Goal: Browse casually: Explore the website without a specific task or goal

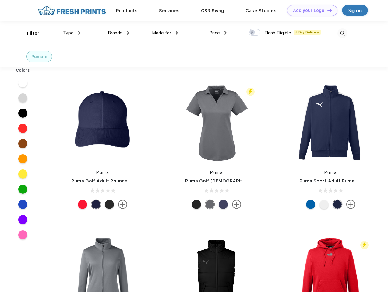
scroll to position [0, 0]
click at [310, 10] on link "Add your Logo Design Tool" at bounding box center [312, 10] width 50 height 11
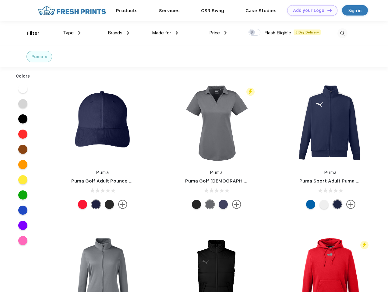
click at [0, 0] on div "Design Tool" at bounding box center [0, 0] width 0 height 0
click at [327, 10] on link "Add your Logo Design Tool" at bounding box center [312, 10] width 50 height 11
click at [29, 33] on div "Filter" at bounding box center [33, 33] width 12 height 7
click at [72, 33] on span "Type" at bounding box center [68, 32] width 11 height 5
click at [119, 33] on span "Brands" at bounding box center [115, 32] width 15 height 5
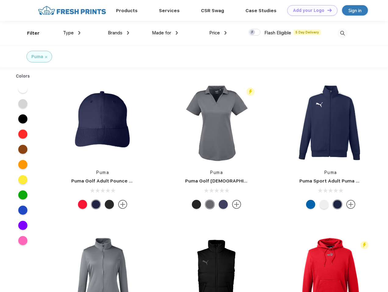
click at [165, 33] on span "Made for" at bounding box center [161, 32] width 19 height 5
click at [218, 33] on span "Price" at bounding box center [214, 32] width 11 height 5
click at [255, 33] on div at bounding box center [255, 32] width 12 height 7
click at [253, 33] on input "checkbox" at bounding box center [251, 31] width 4 height 4
click at [342, 33] on img at bounding box center [343, 33] width 10 height 10
